Goal: Navigation & Orientation: Find specific page/section

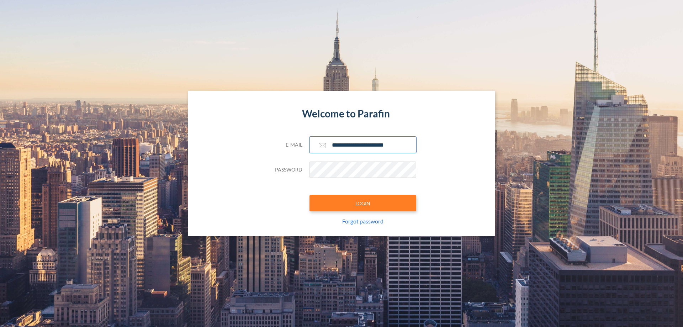
type input "**********"
click at [363, 203] on button "LOGIN" at bounding box center [363, 203] width 107 height 16
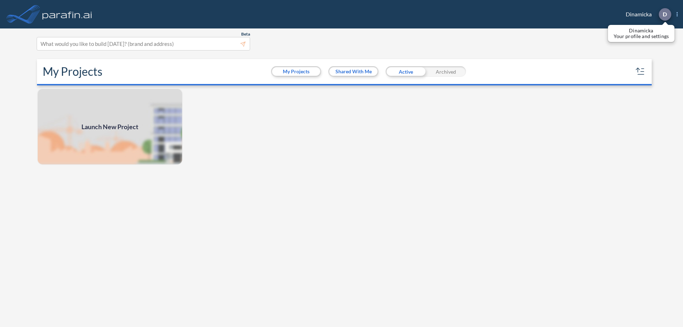
click at [665, 14] on p "D" at bounding box center [665, 14] width 4 height 6
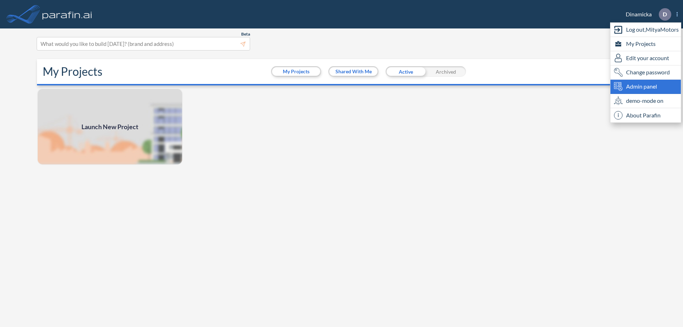
click at [646, 86] on span "Admin panel" at bounding box center [641, 86] width 31 height 9
